Goal: Task Accomplishment & Management: Use online tool/utility

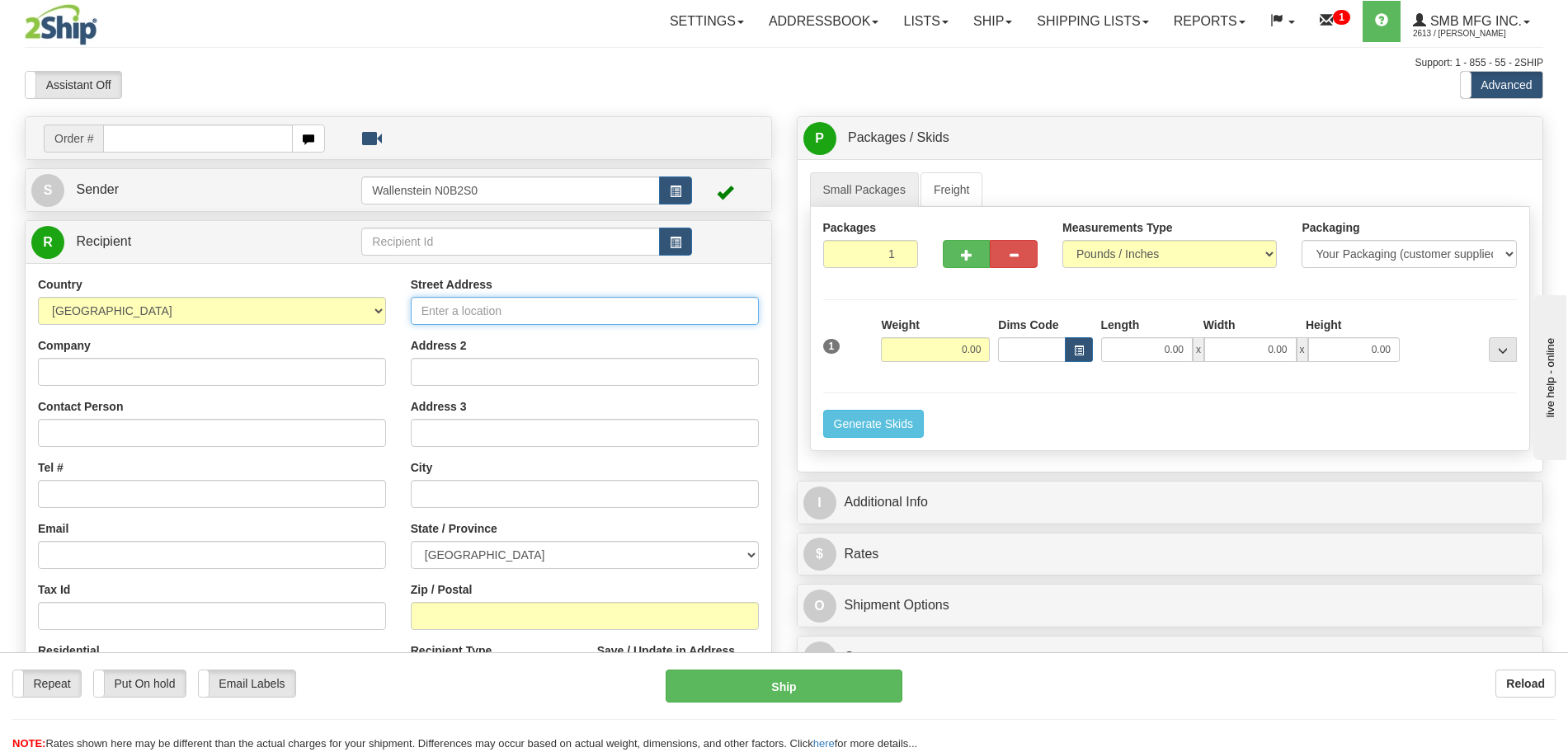
click at [495, 307] on input "Street Address" at bounding box center [584, 311] width 348 height 28
type input "[STREET_ADDRESS]"
select select "ZA"
type input "[PERSON_NAME]"
type input "[GEOGRAPHIC_DATA]"
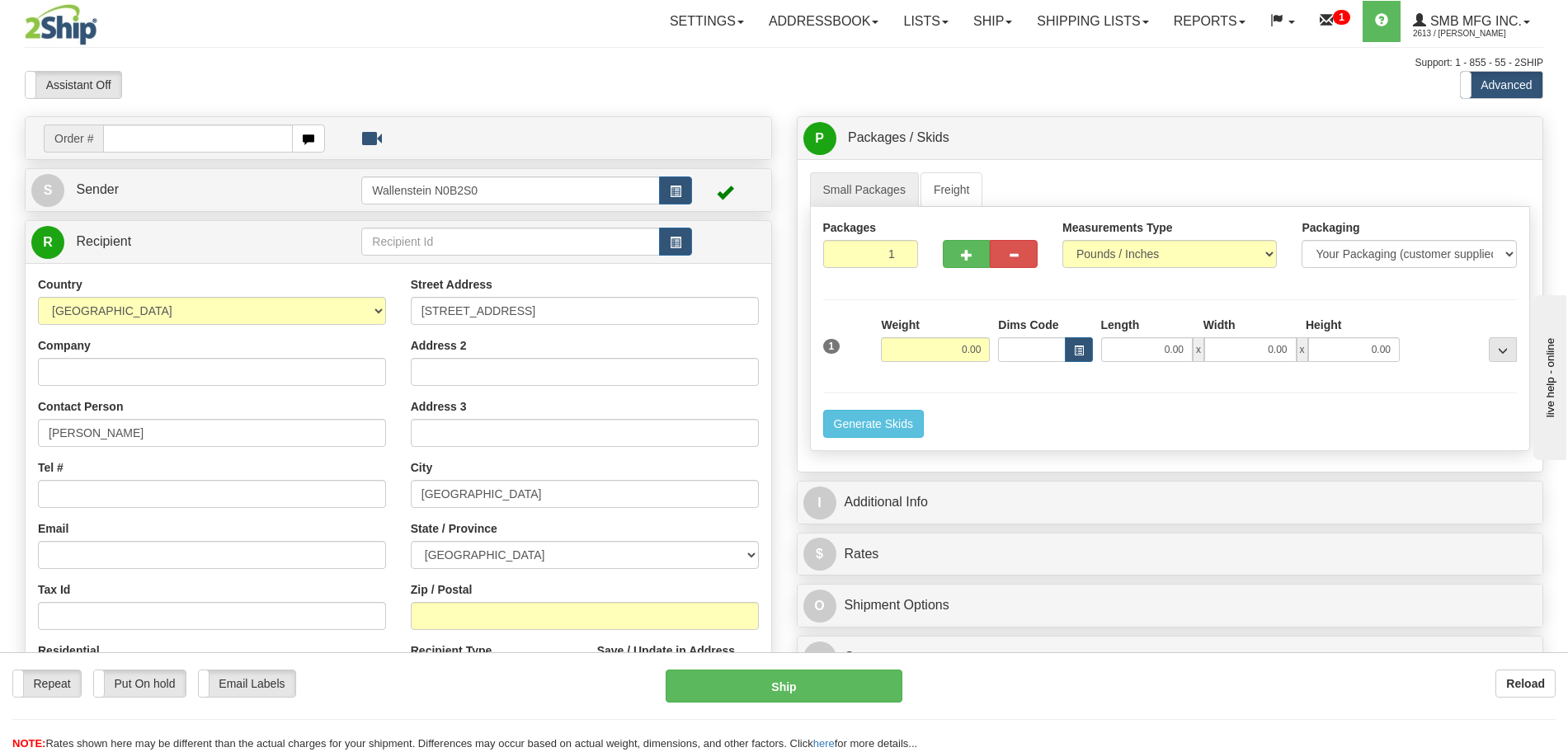
type input "7569"
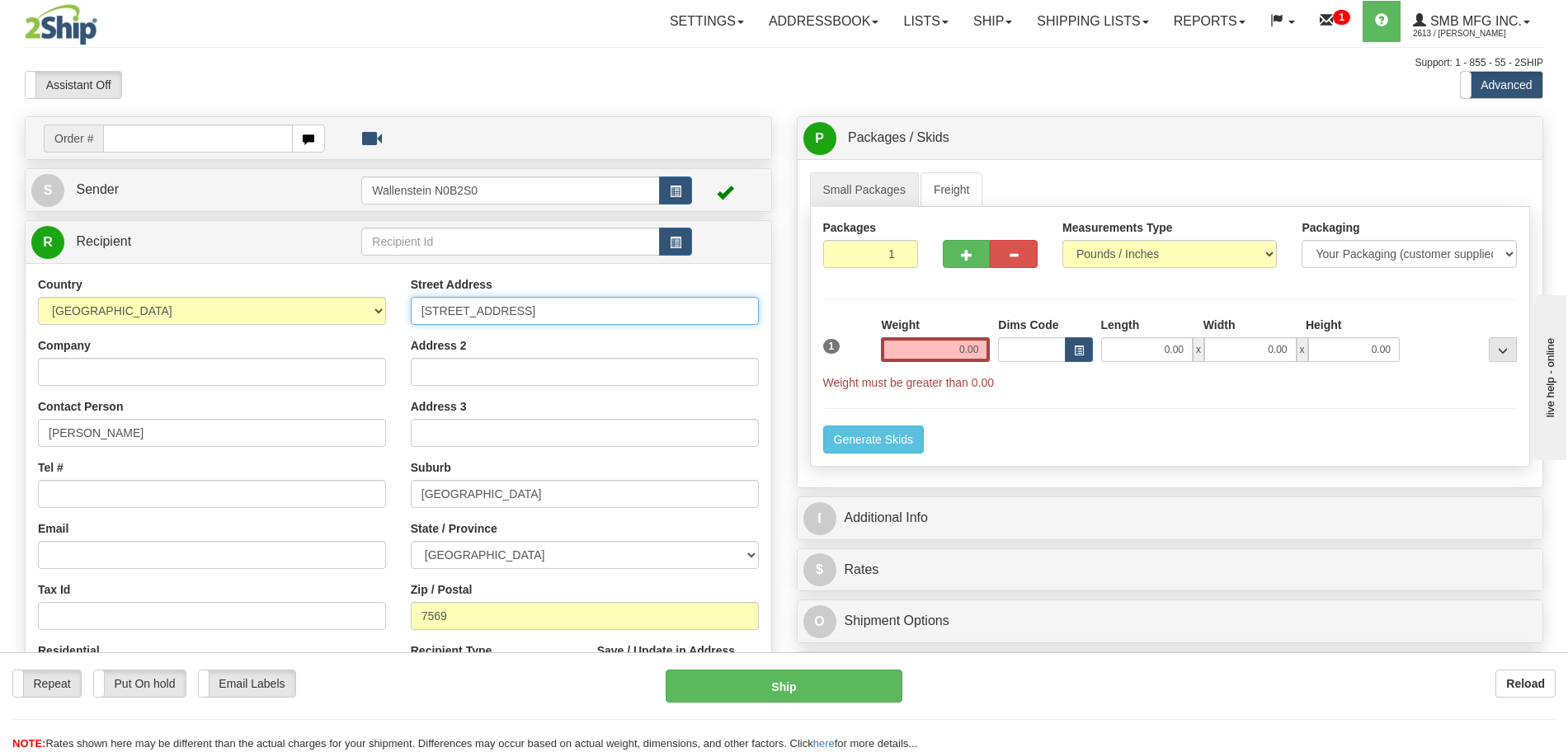
drag, startPoint x: 544, startPoint y: 316, endPoint x: 334, endPoint y: 281, distance: 212.9
click at [334, 281] on div "Country [GEOGRAPHIC_DATA] [GEOGRAPHIC_DATA] [GEOGRAPHIC_DATA] [GEOGRAPHIC_DATA]…" at bounding box center [398, 497] width 746 height 443
type input "55 Adminstration Rd"
click at [308, 222] on div "R Recipient" at bounding box center [398, 242] width 746 height 42
click at [296, 242] on link "R Recipient" at bounding box center [178, 242] width 294 height 34
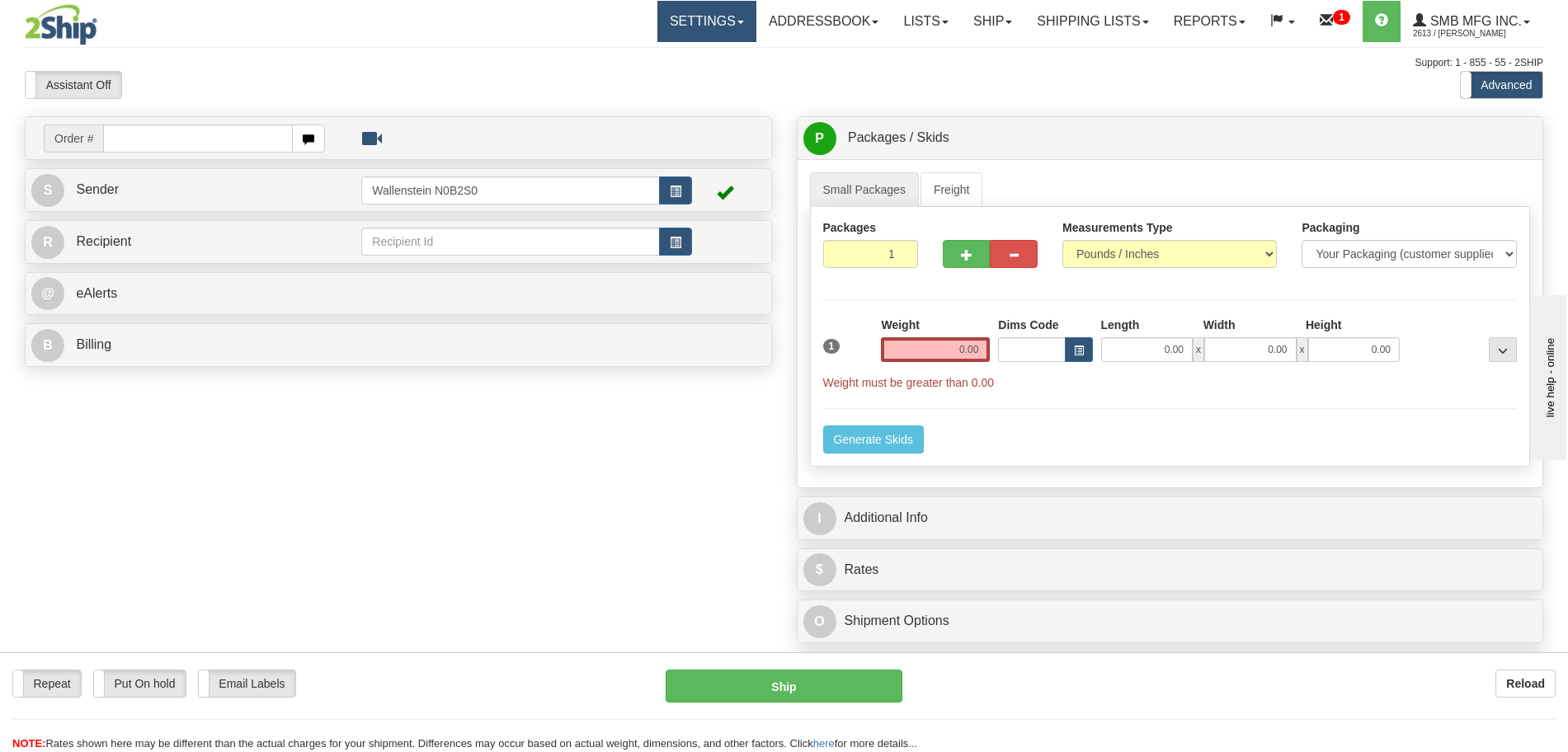
click at [685, 22] on link "Settings" at bounding box center [707, 21] width 99 height 42
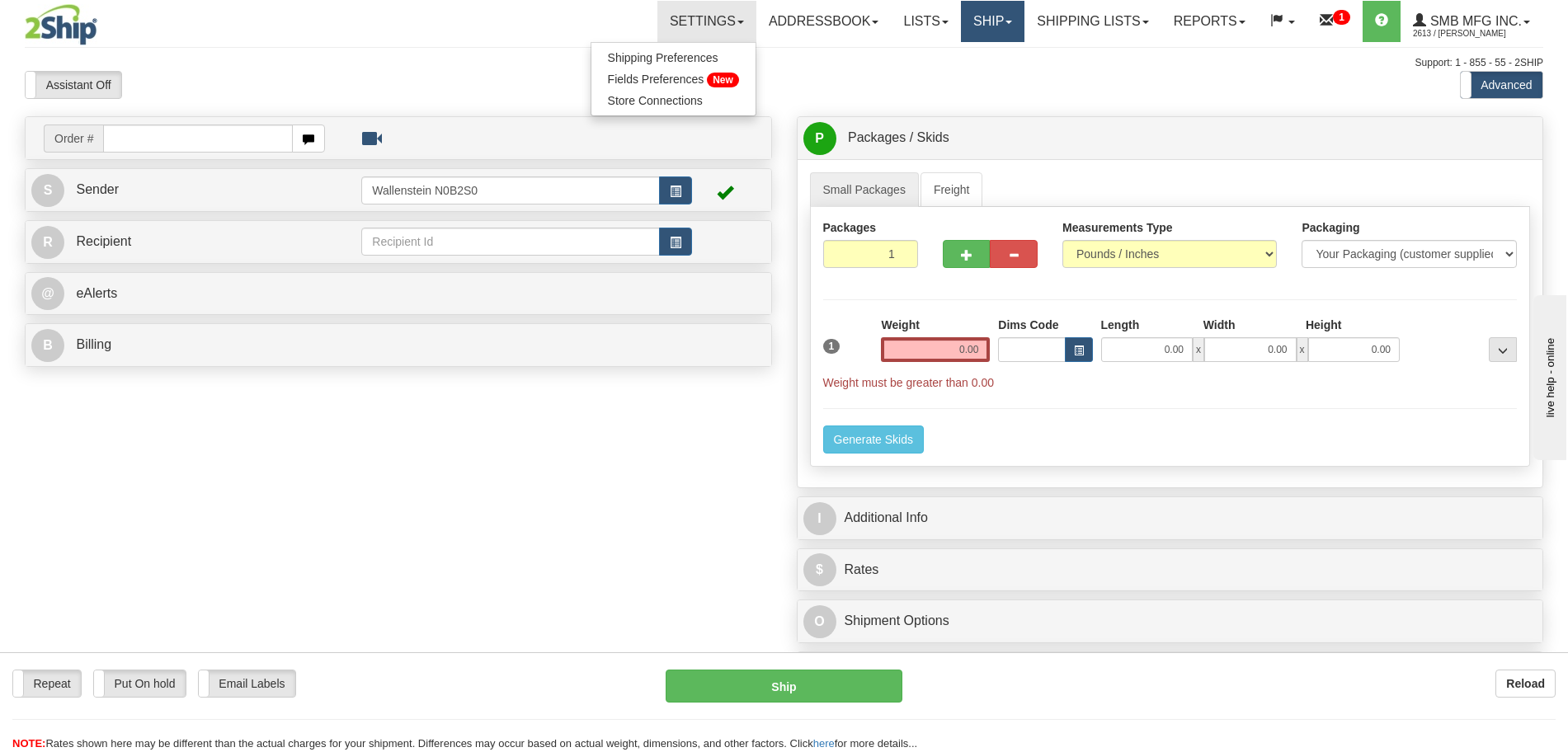
click at [999, 19] on link "Ship" at bounding box center [993, 21] width 64 height 42
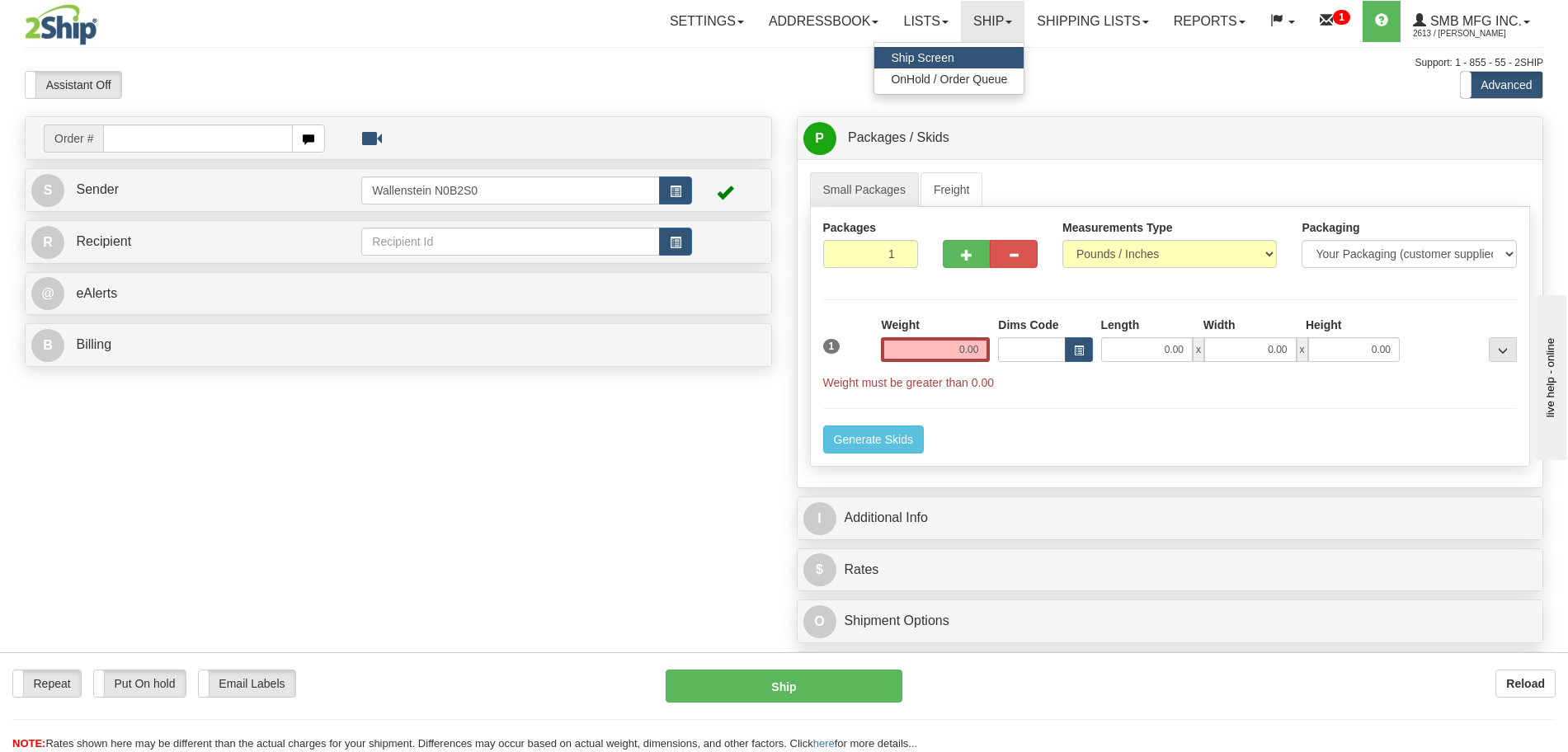
click at [981, 52] on link "Ship Screen" at bounding box center [949, 58] width 150 height 21
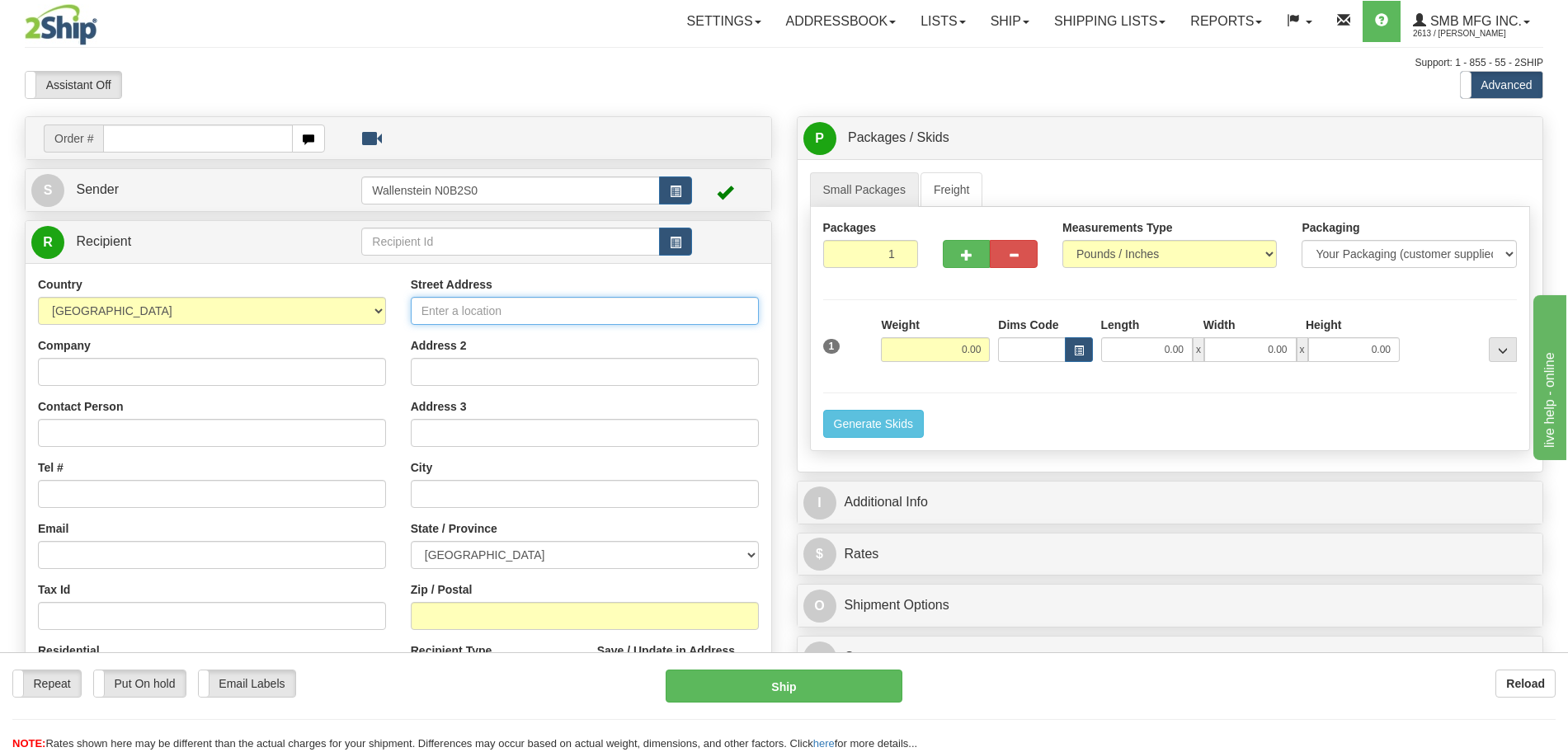
click at [487, 311] on input "Street Address" at bounding box center [584, 311] width 348 height 28
type input "55 Adminstration Rd"
type input "melissac@2ship.com"
type input "Concord"
select select "ON"
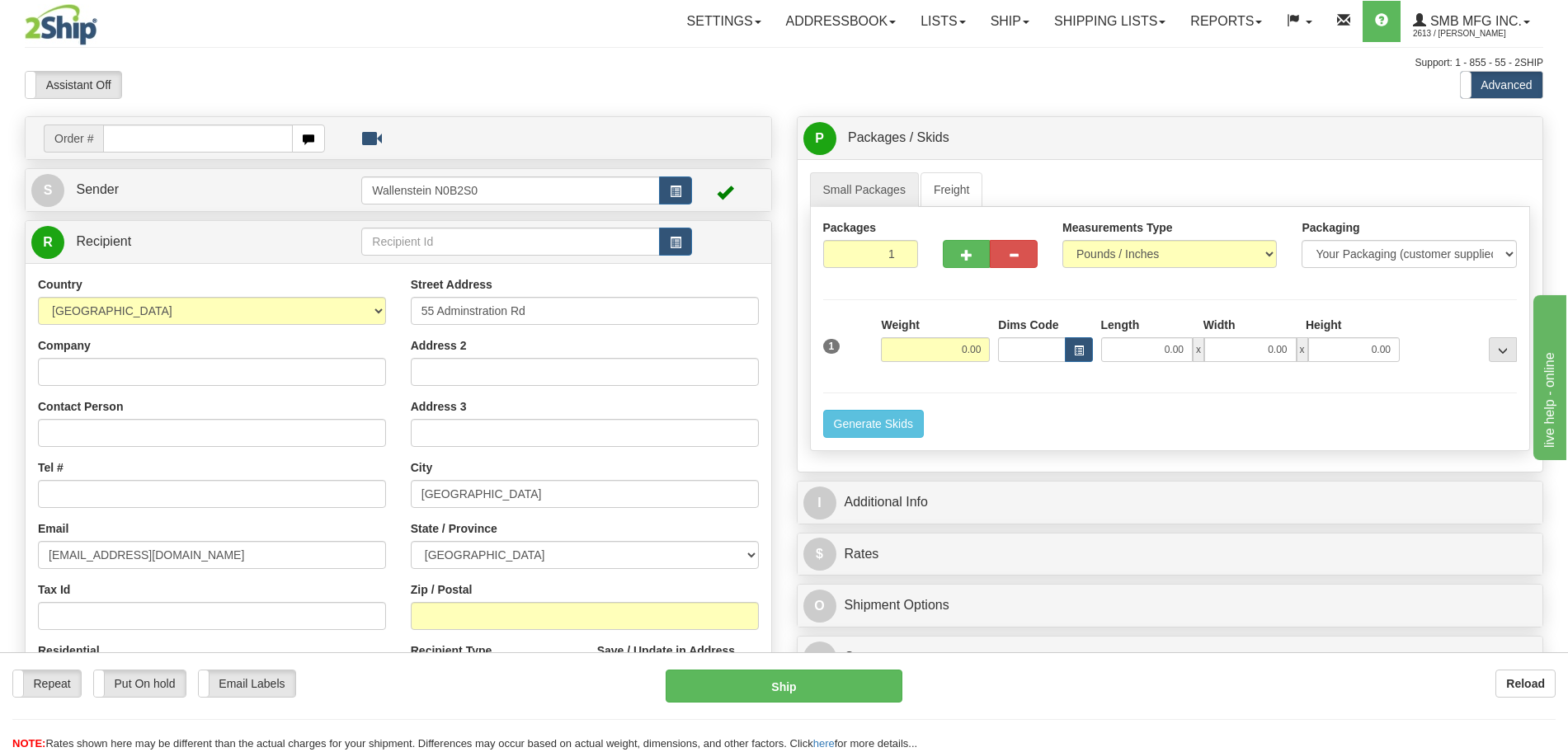
type input "L4K 4G9"
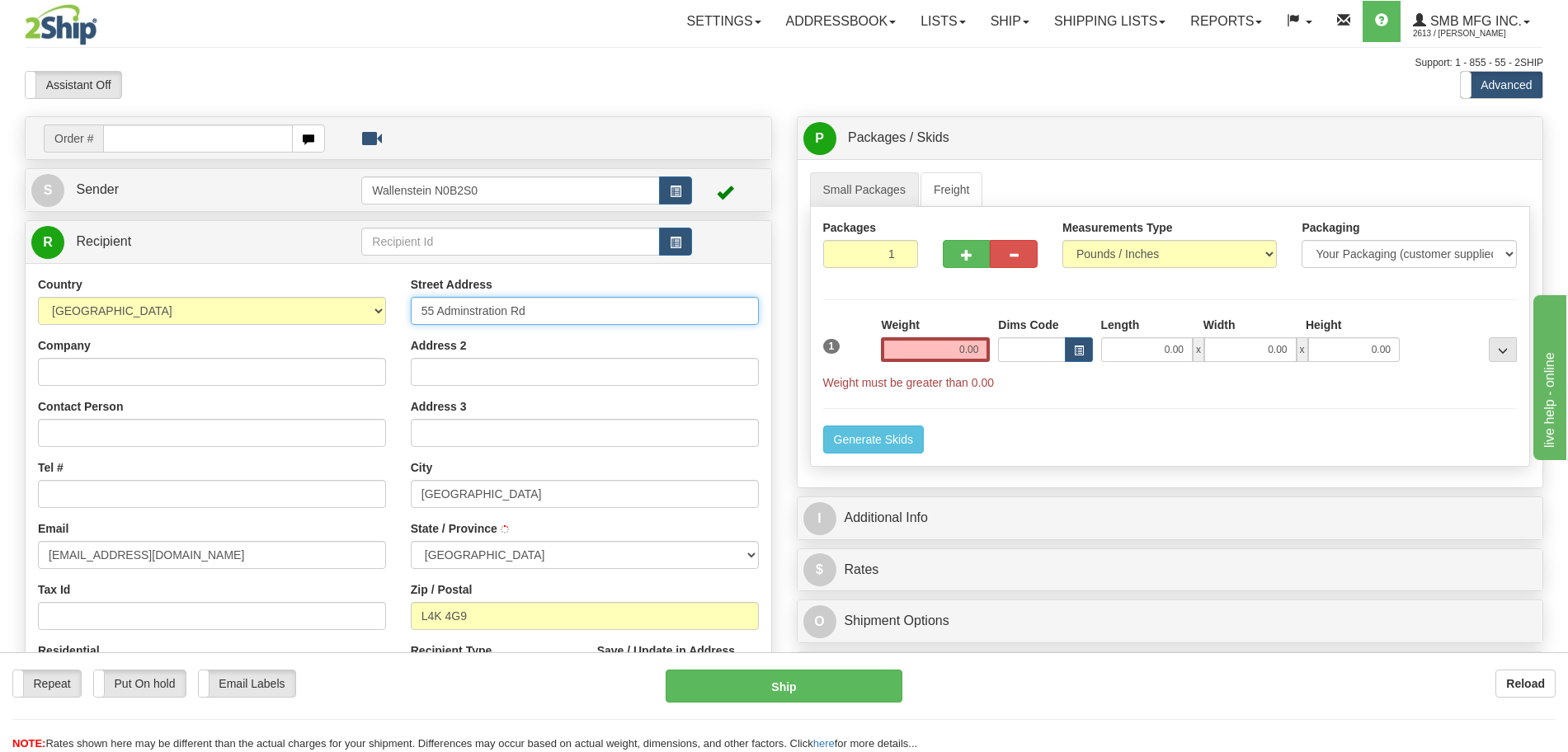
type input "CONCORD"
click at [167, 379] on input "Company" at bounding box center [211, 372] width 348 height 28
type input "Test do not Ship"
click at [115, 442] on input "Contact Person" at bounding box center [211, 433] width 348 height 28
click at [64, 497] on input "Tel #" at bounding box center [211, 494] width 348 height 28
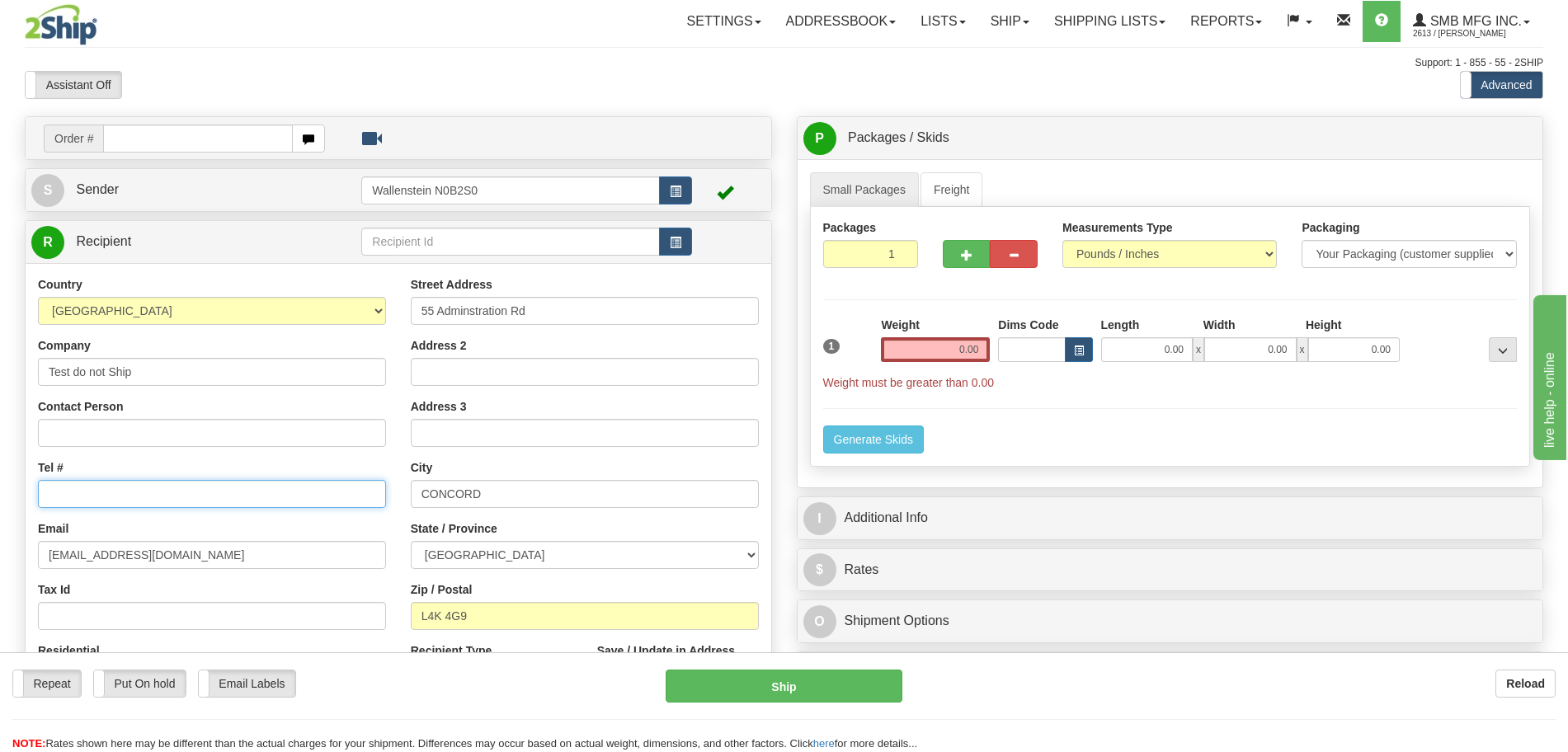
type input "819-776-8251"
drag, startPoint x: 936, startPoint y: 344, endPoint x: 1447, endPoint y: 344, distance: 511.0
click at [1388, 344] on div "1 Weight 0.00 Dims Code 0.00" at bounding box center [1170, 354] width 703 height 74
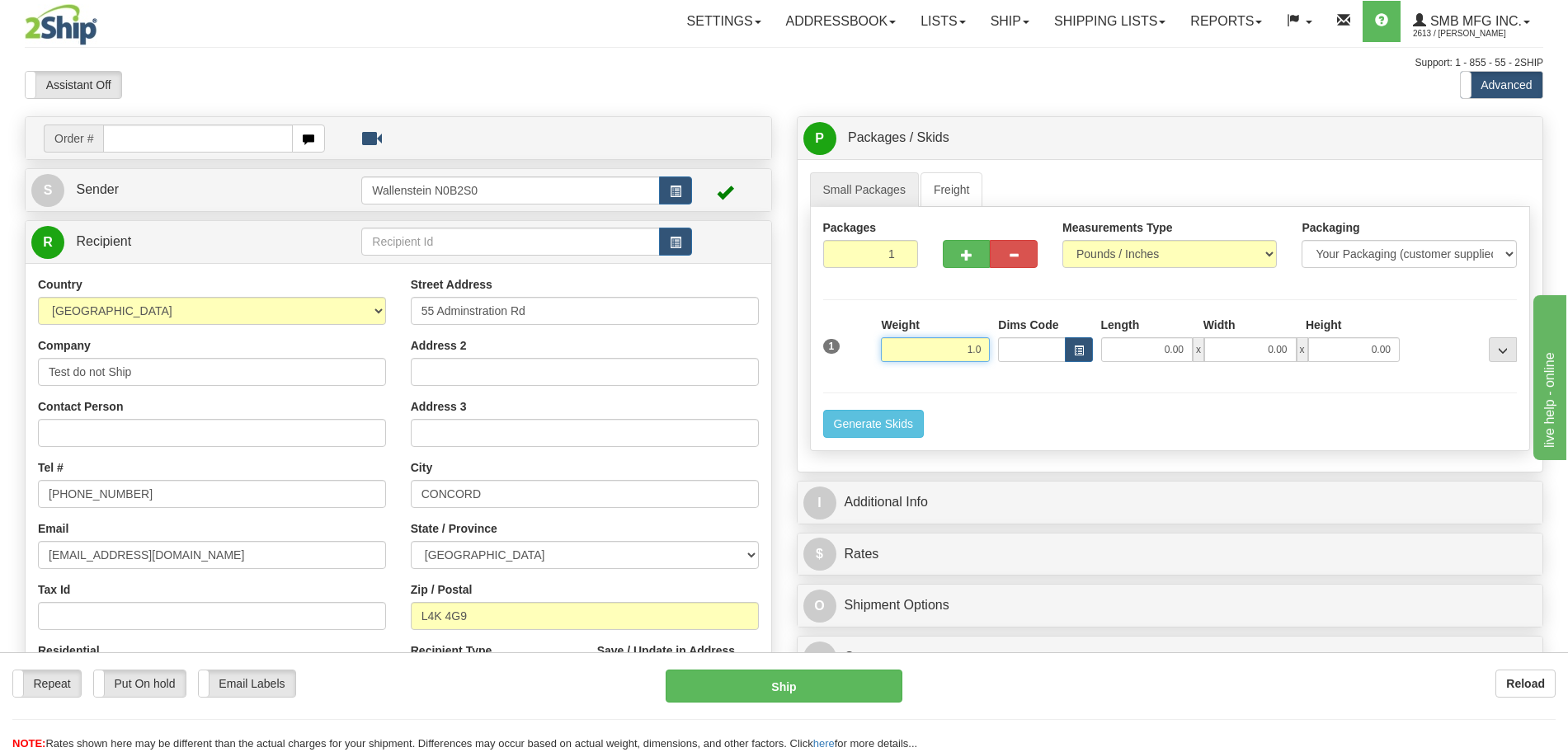
click button "Delete" at bounding box center [0, 0] width 0 height 0
type input "1.00"
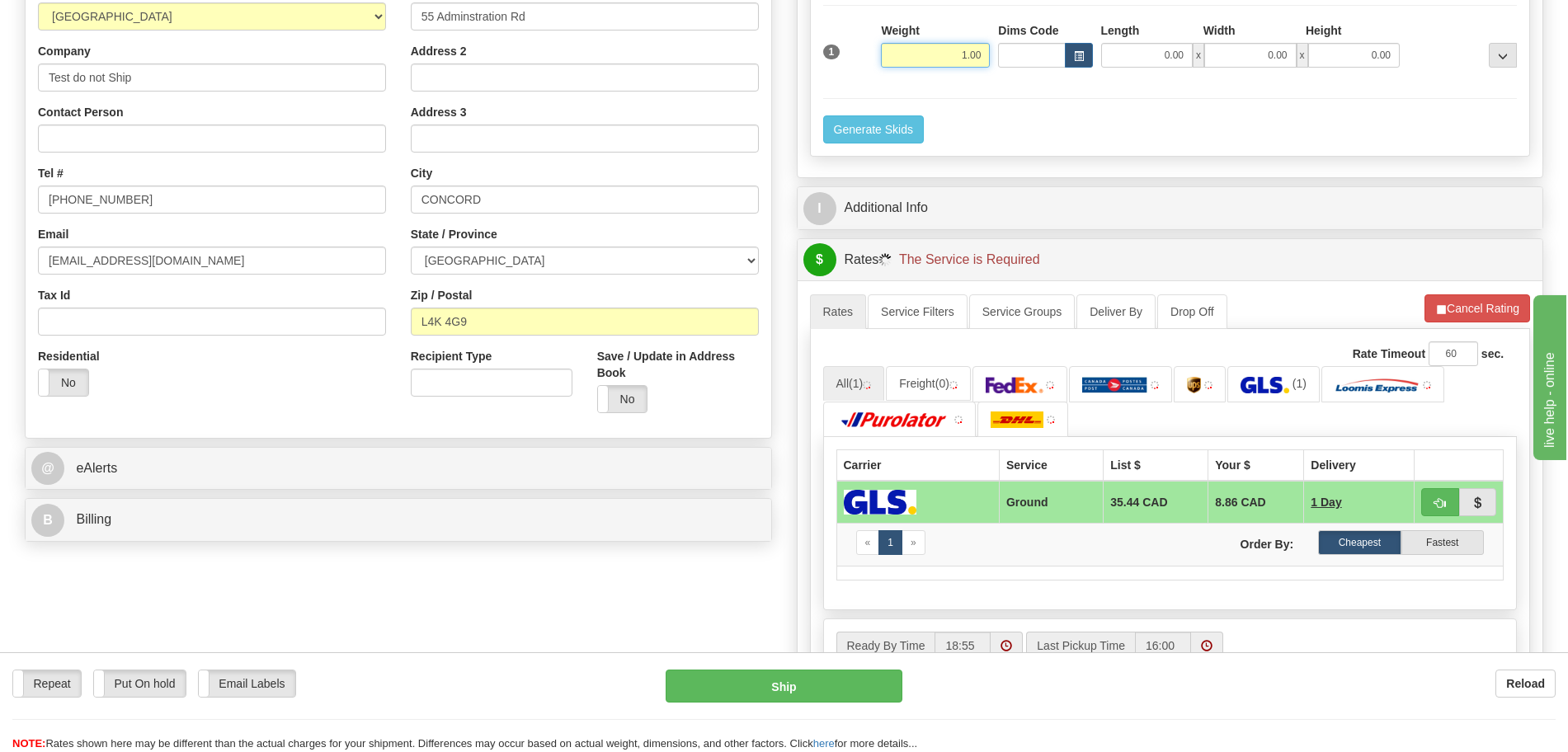
scroll to position [309, 0]
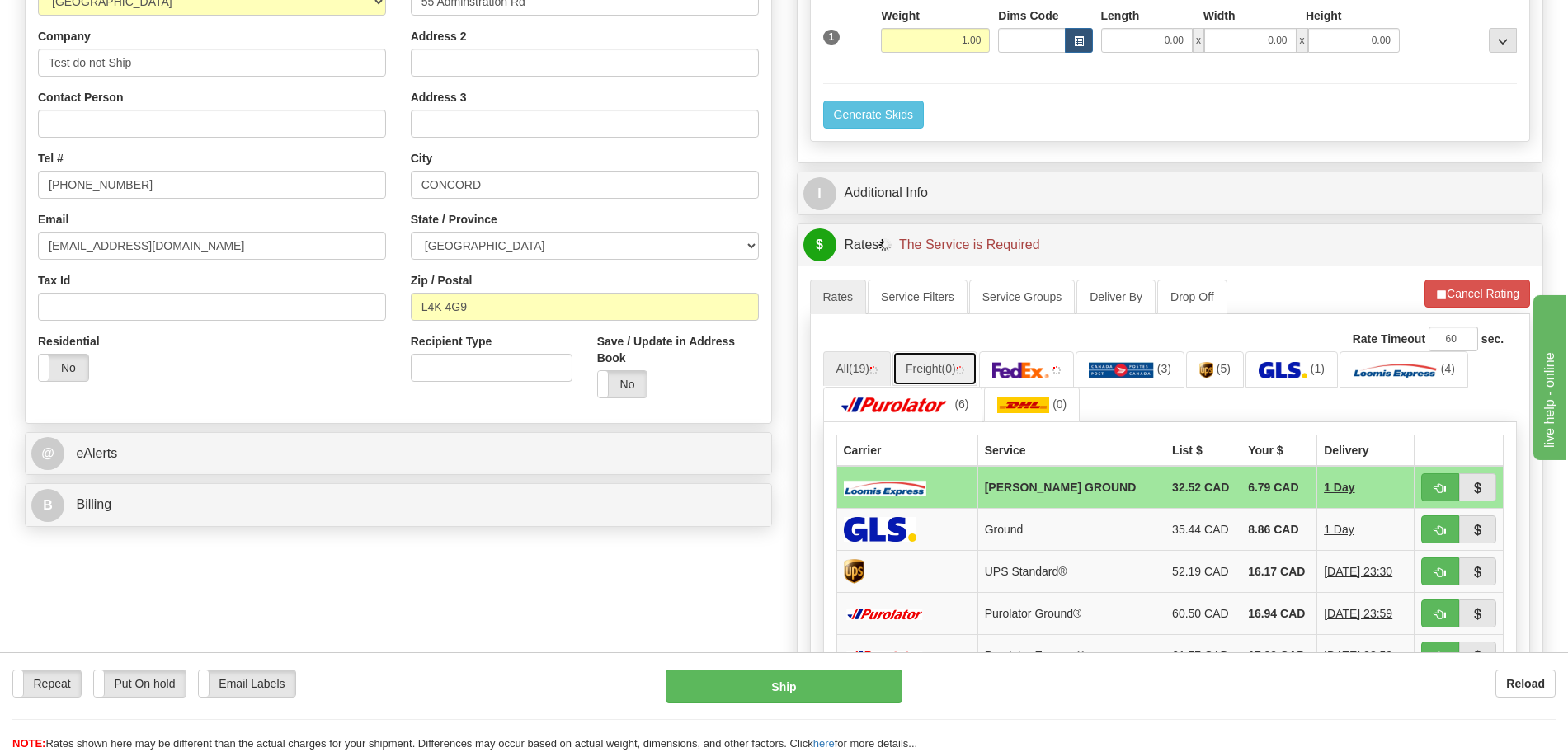
click at [956, 365] on span "(0)" at bounding box center [949, 368] width 14 height 13
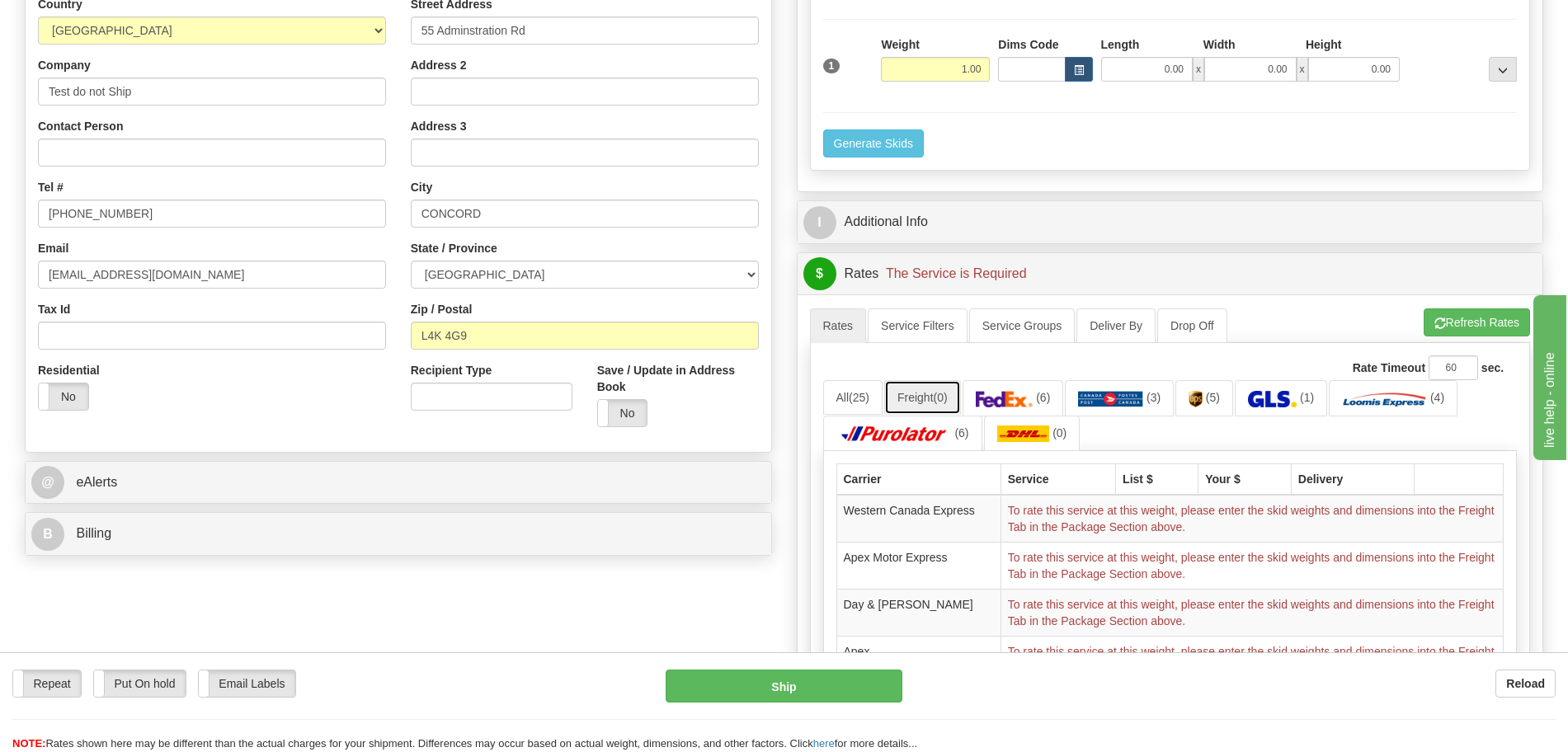
scroll to position [103, 0]
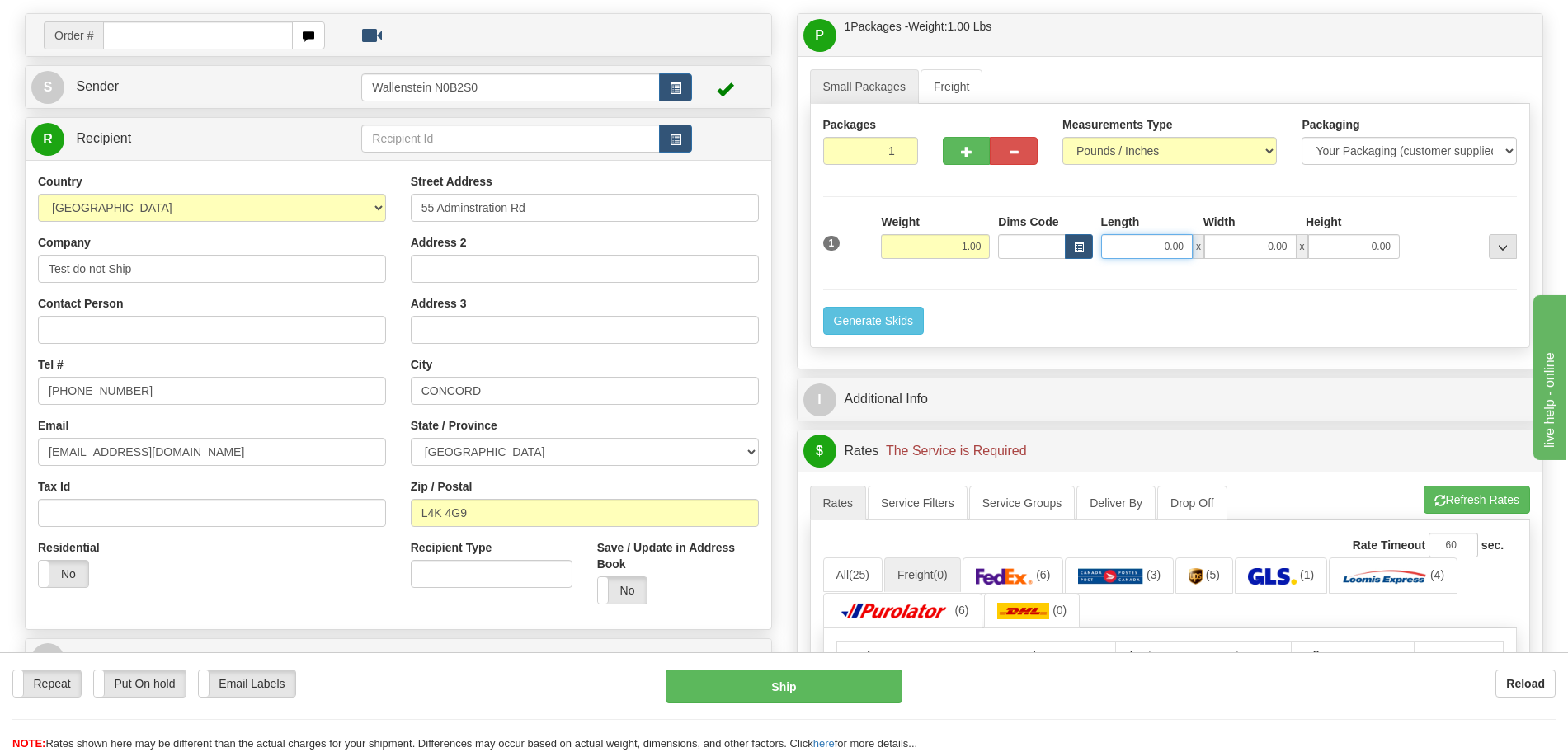
drag, startPoint x: 1159, startPoint y: 252, endPoint x: 1203, endPoint y: 248, distance: 44.2
click at [1200, 249] on div "0.00 x 0.00 x 0.00" at bounding box center [1250, 247] width 299 height 25
type input "5.00"
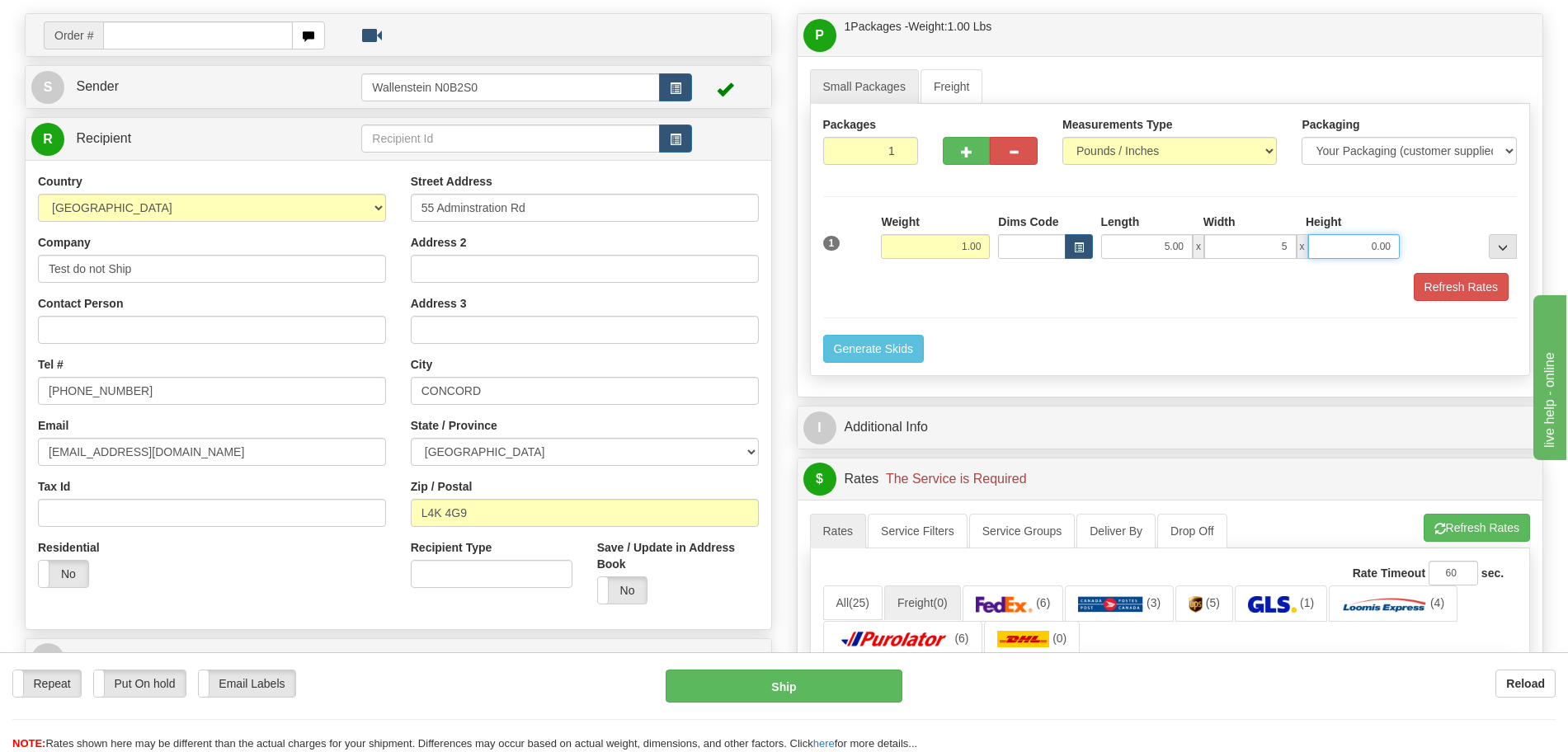
type input "5.00"
click button "Delete" at bounding box center [0, 0] width 0 height 0
type input "5.00"
click at [976, 94] on link "Freight" at bounding box center [951, 86] width 63 height 35
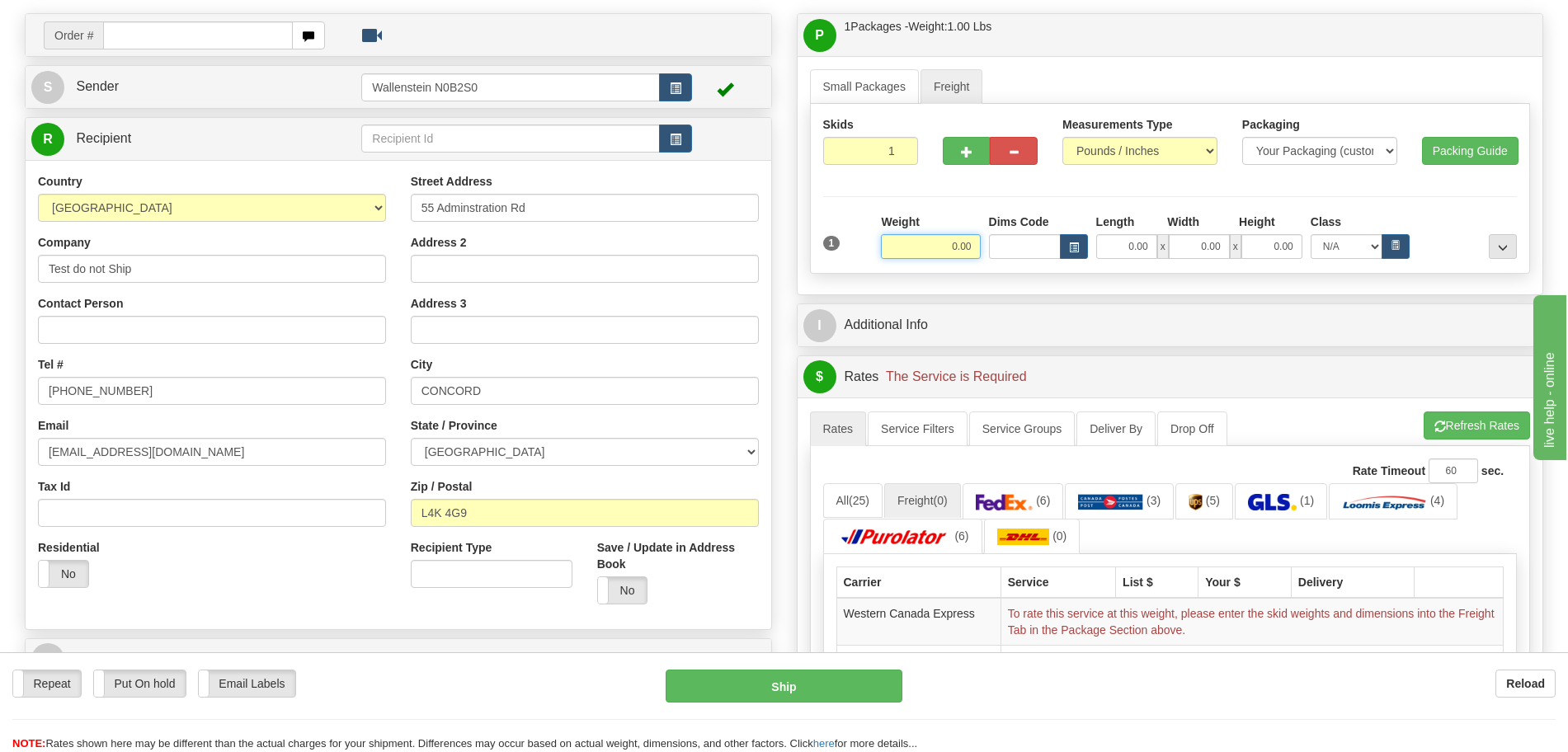
drag, startPoint x: 976, startPoint y: 248, endPoint x: 880, endPoint y: 234, distance: 97.0
click at [880, 234] on input "0.00" at bounding box center [930, 247] width 99 height 25
type input "1.00"
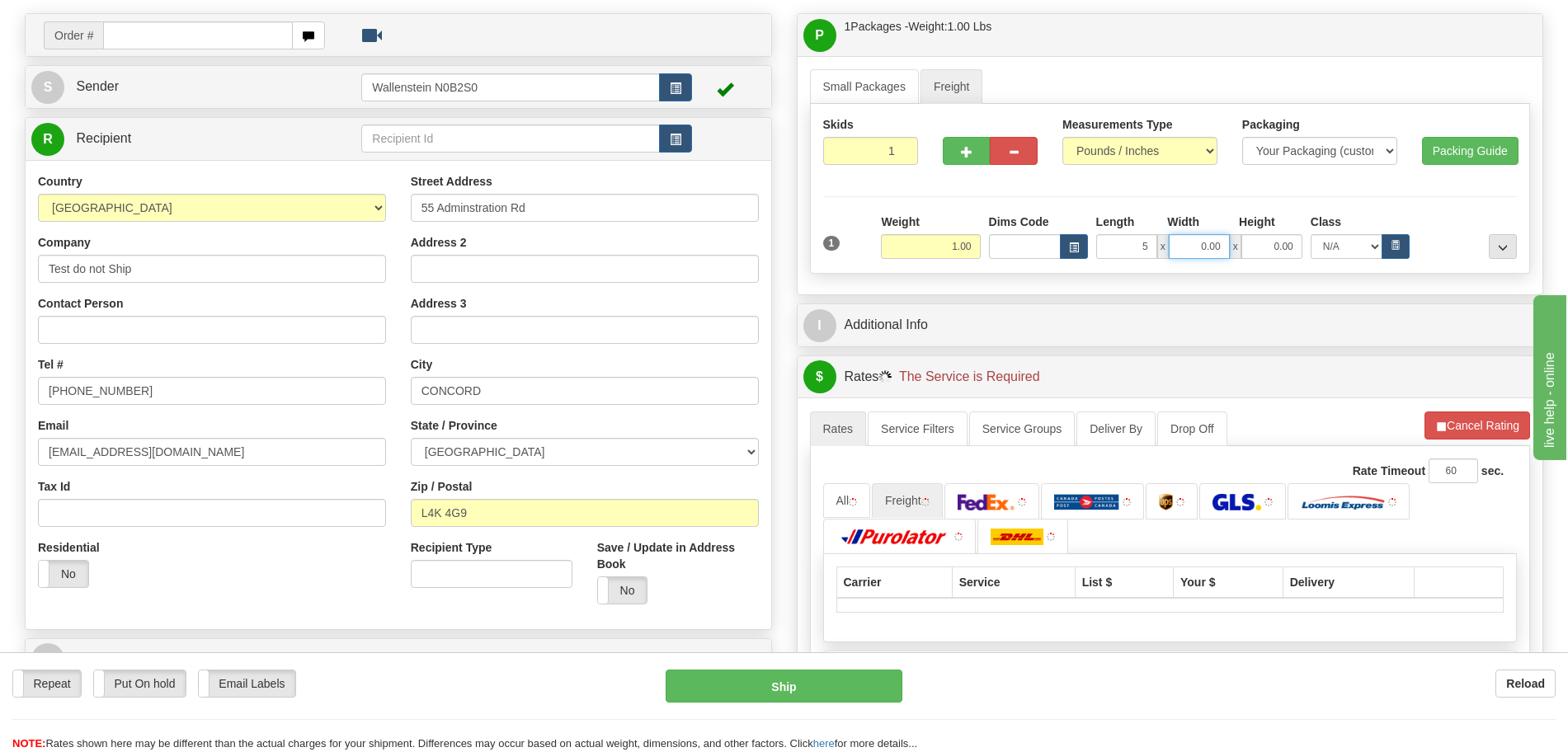
type input "5.00"
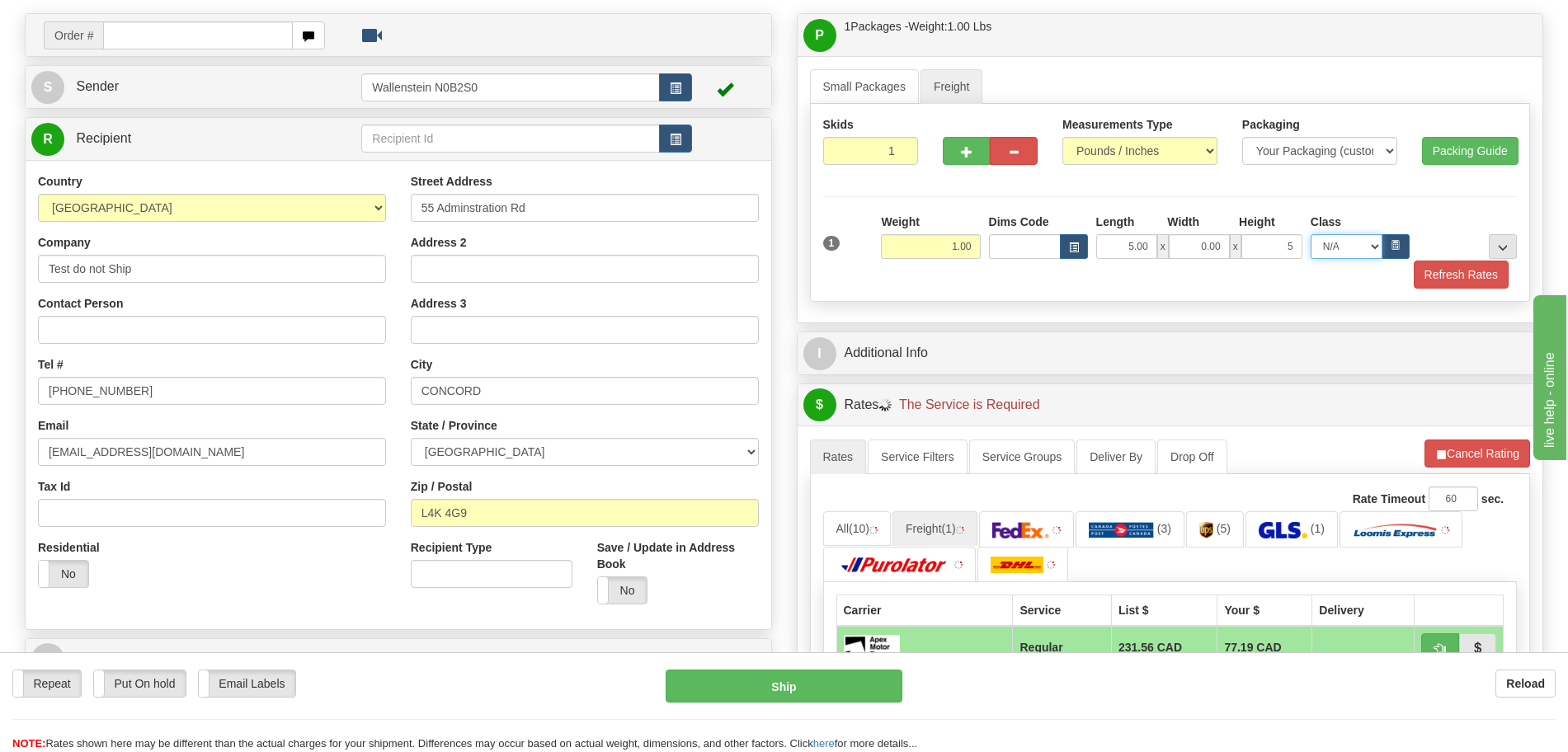
type input "5.00"
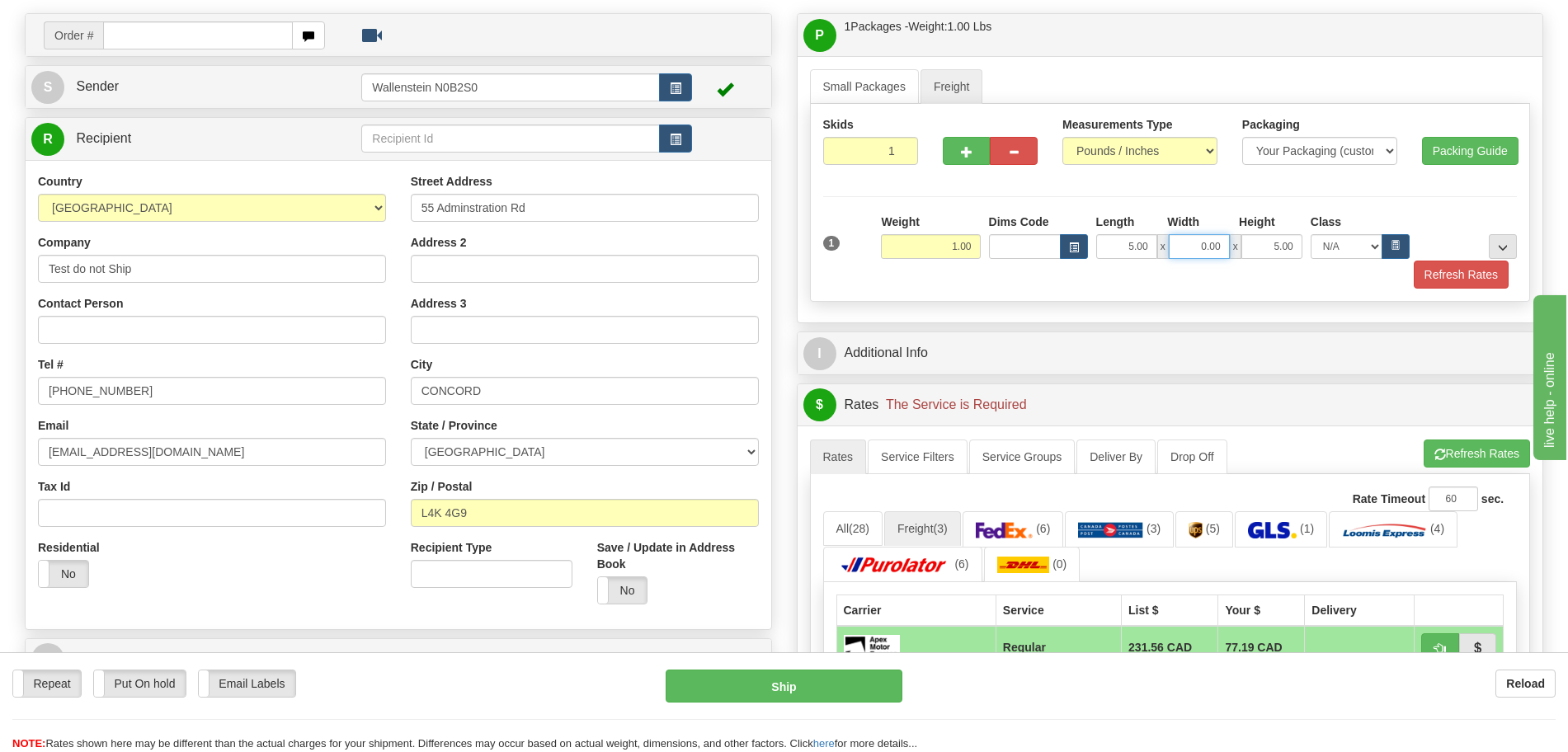
drag, startPoint x: 1195, startPoint y: 245, endPoint x: 1327, endPoint y: 253, distance: 132.2
click at [1327, 253] on div "5.00 x 0.00 x 5.00 N/A 50.0 55.0 60.0 65.0 70.0 85.0 92.5 100.0 125.0 175.0 250…" at bounding box center [1252, 247] width 321 height 25
click button "Delete" at bounding box center [0, 0] width 0 height 0
type input "5.00"
click at [1385, 238] on button "button" at bounding box center [1395, 247] width 28 height 25
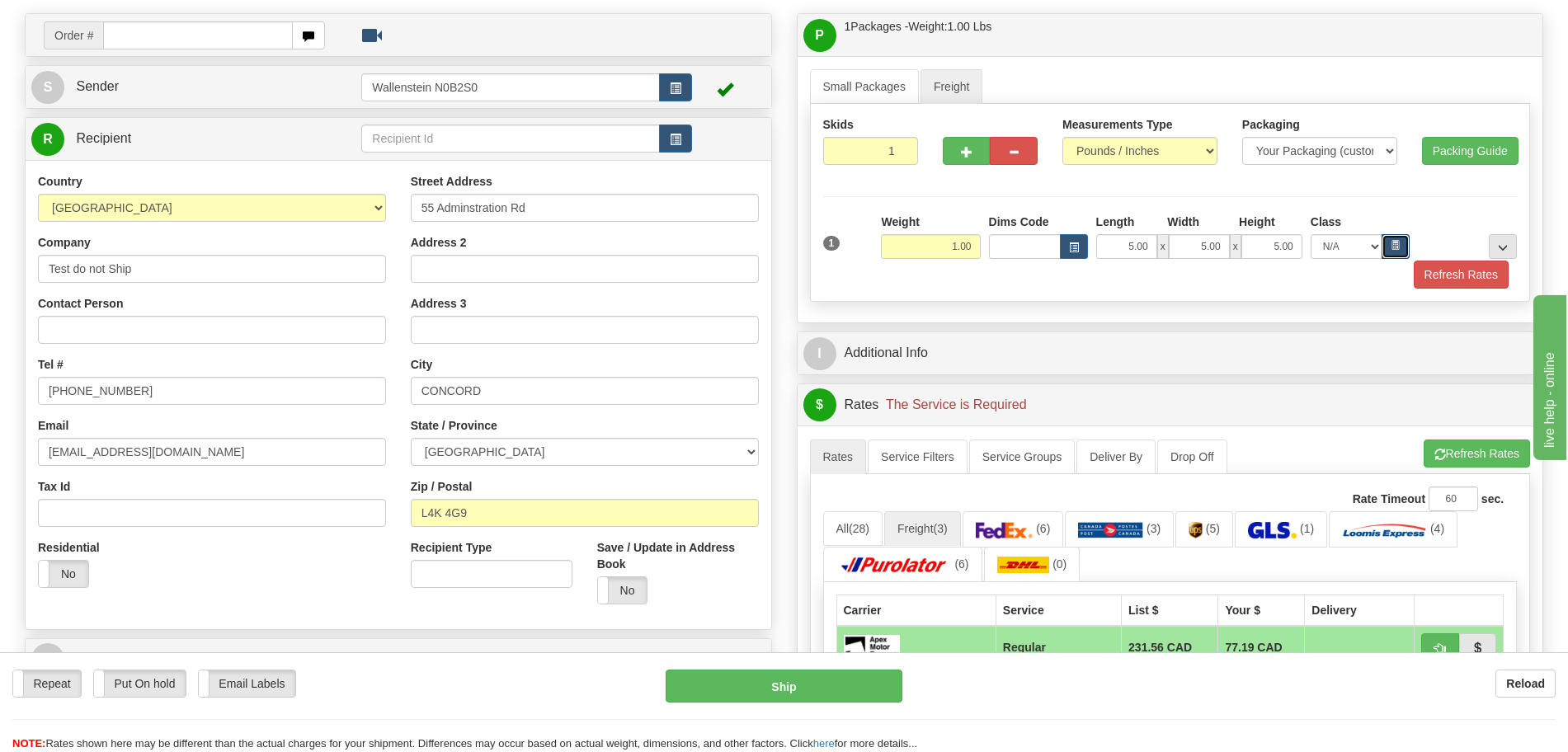
select select "85.0"
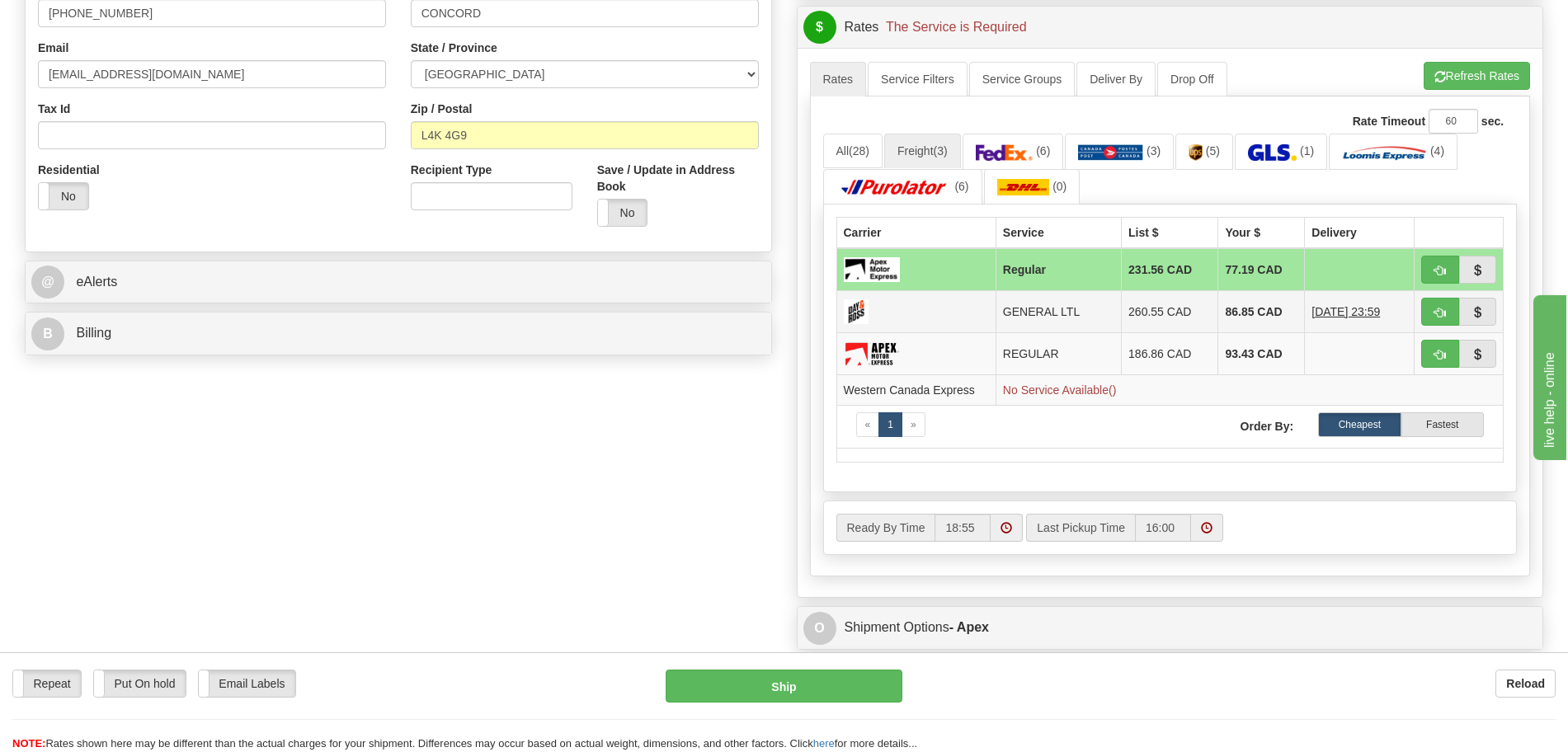
scroll to position [515, 0]
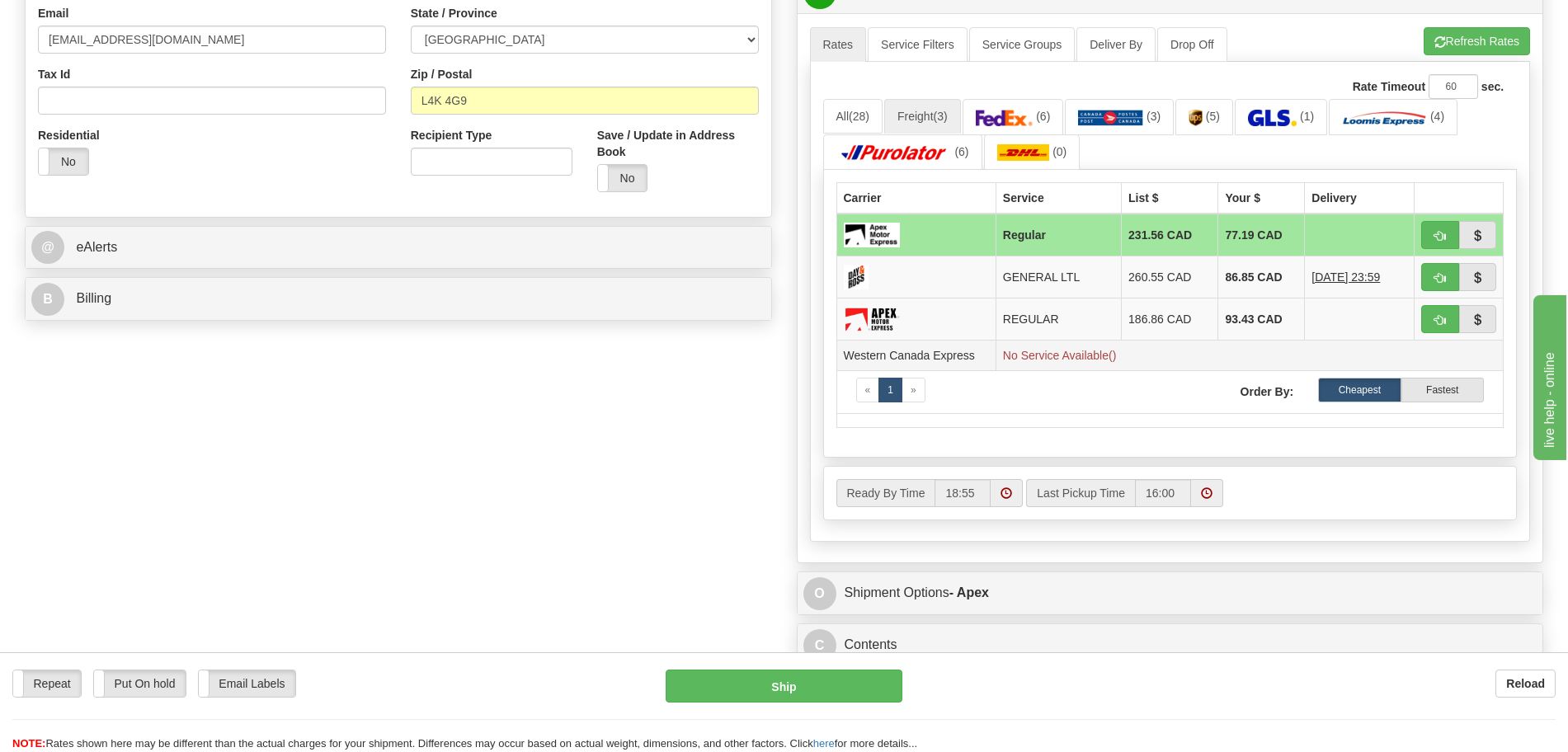
click at [1075, 361] on td "No Service Available()" at bounding box center [1249, 356] width 507 height 30
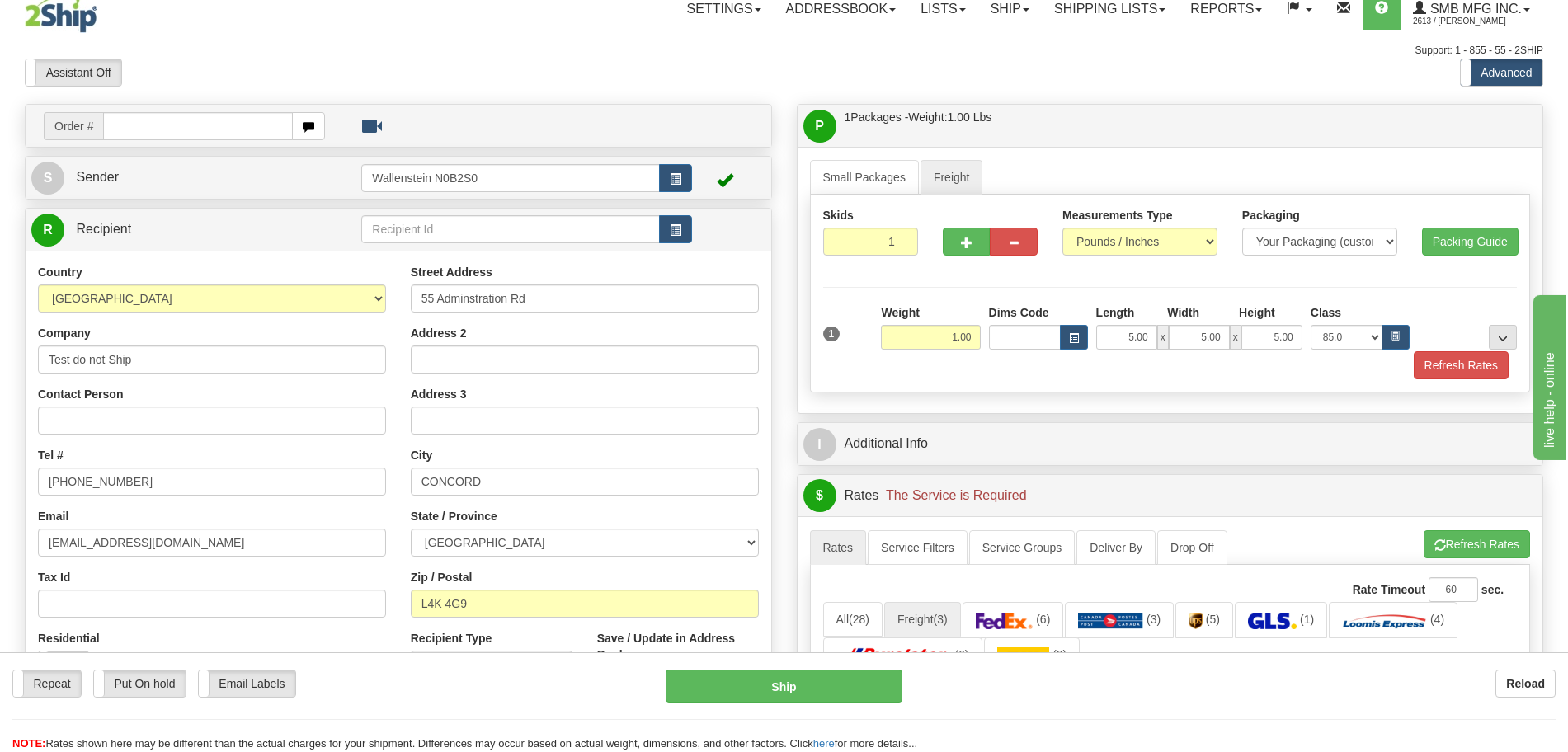
scroll to position [0, 0]
